Goal: Task Accomplishment & Management: Manage account settings

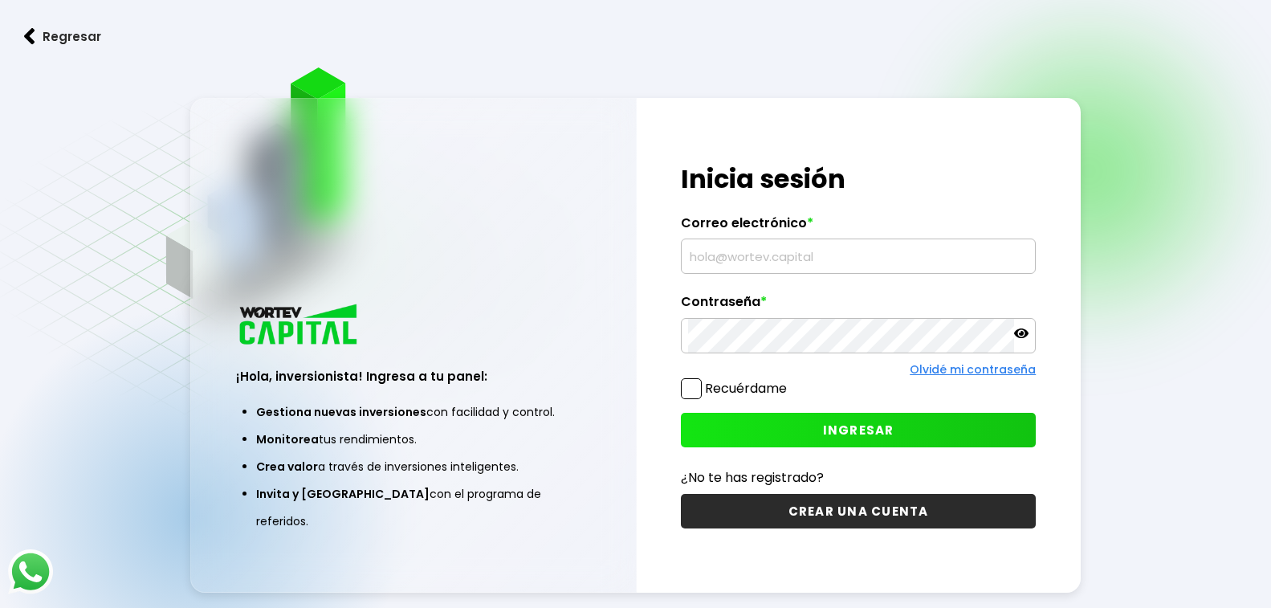
type input "[EMAIL_ADDRESS][DOMAIN_NAME]"
click at [849, 426] on span "INGRESAR" at bounding box center [858, 430] width 71 height 17
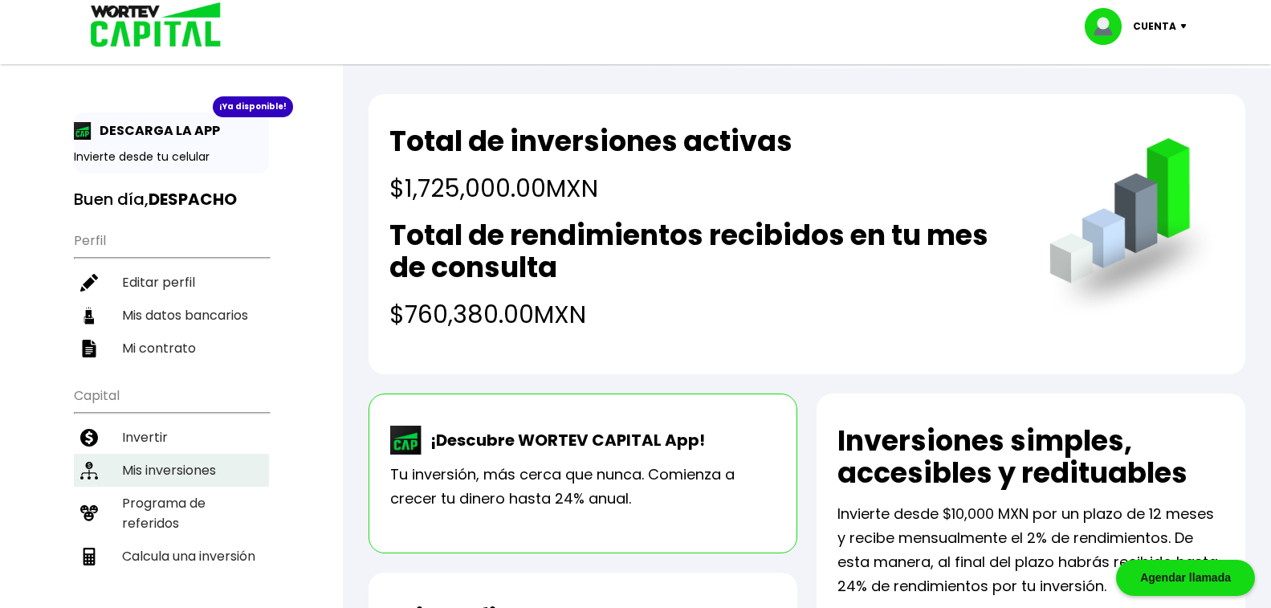
click at [160, 465] on li "Mis inversiones" at bounding box center [171, 470] width 195 height 33
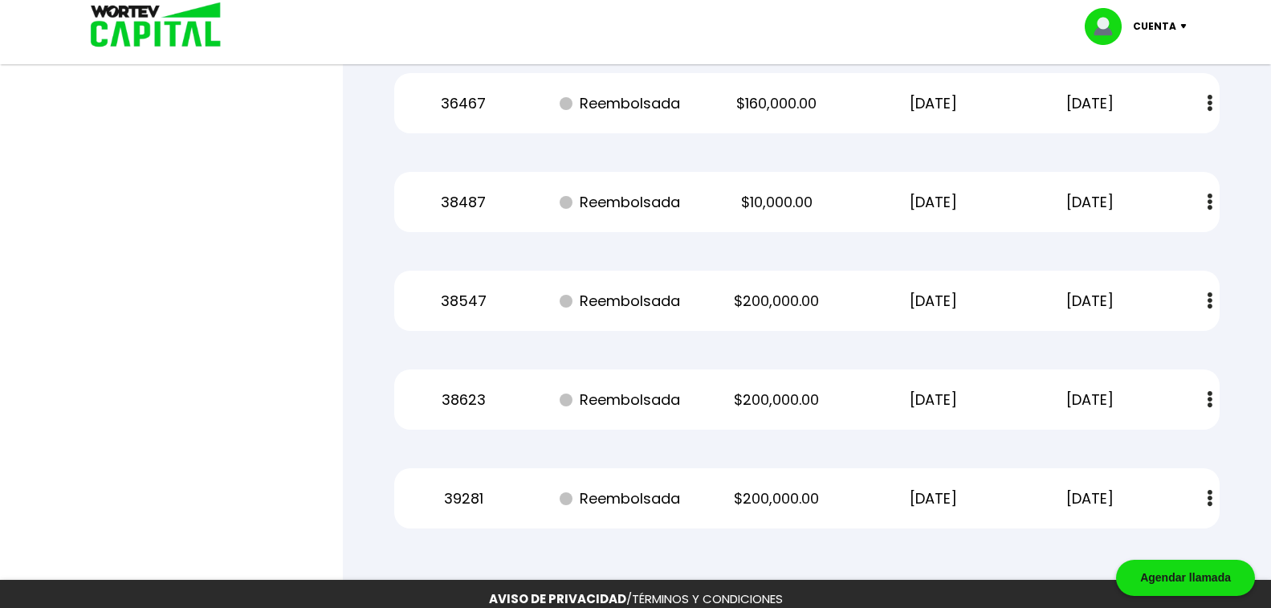
scroll to position [3805, 0]
